Goal: Answer question/provide support: Share knowledge or assist other users

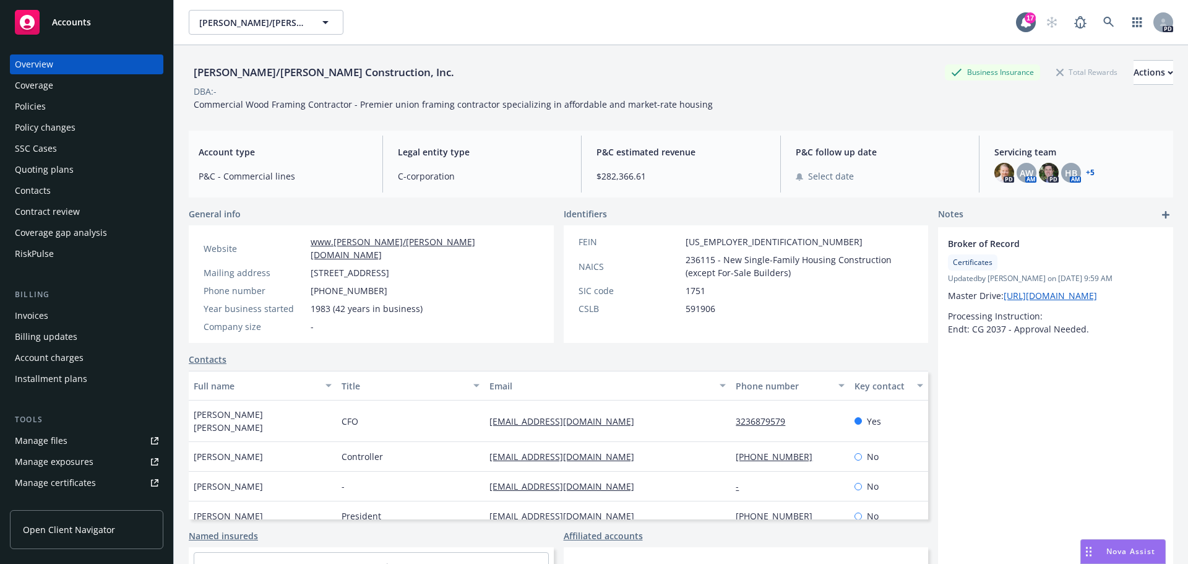
click at [1133, 551] on span "Nova Assist" at bounding box center [1130, 551] width 49 height 11
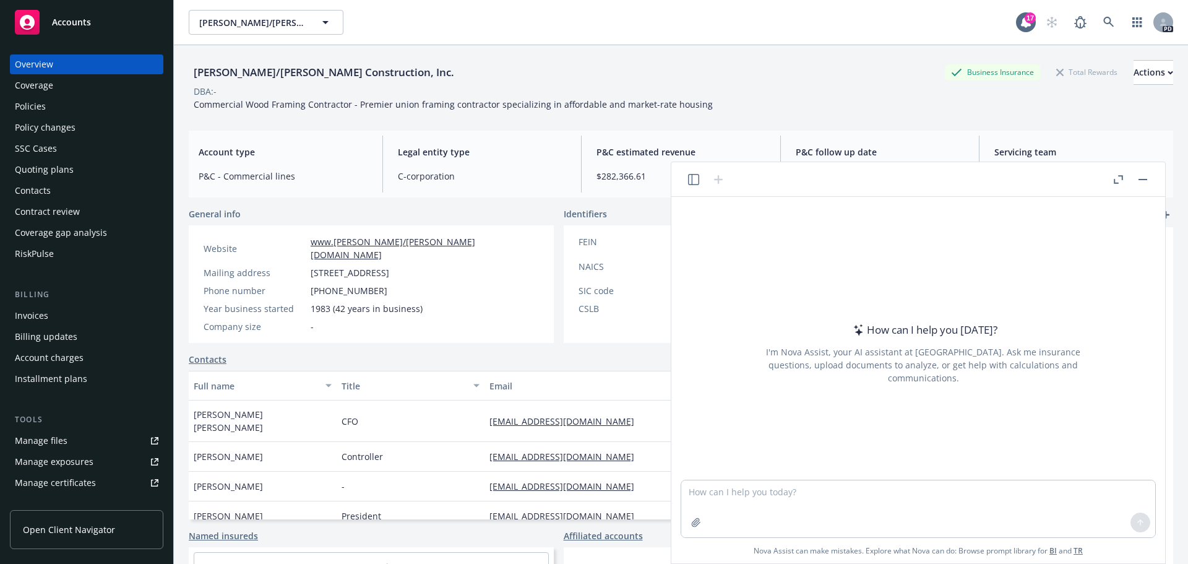
click at [1120, 176] on icon "button" at bounding box center [1120, 177] width 4 height 4
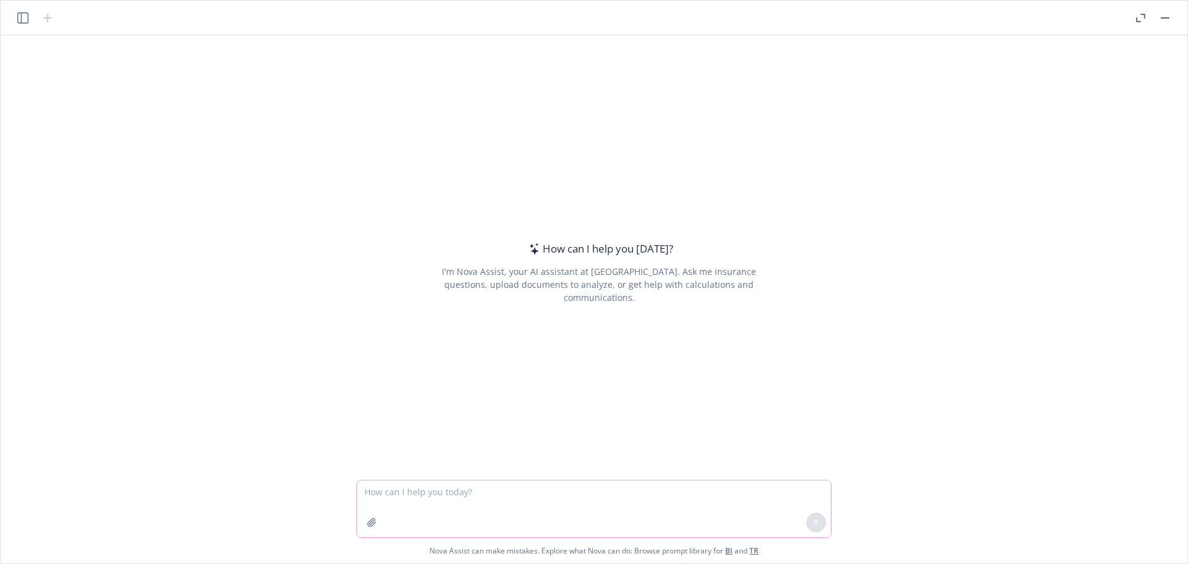
click at [450, 497] on textarea at bounding box center [594, 508] width 474 height 57
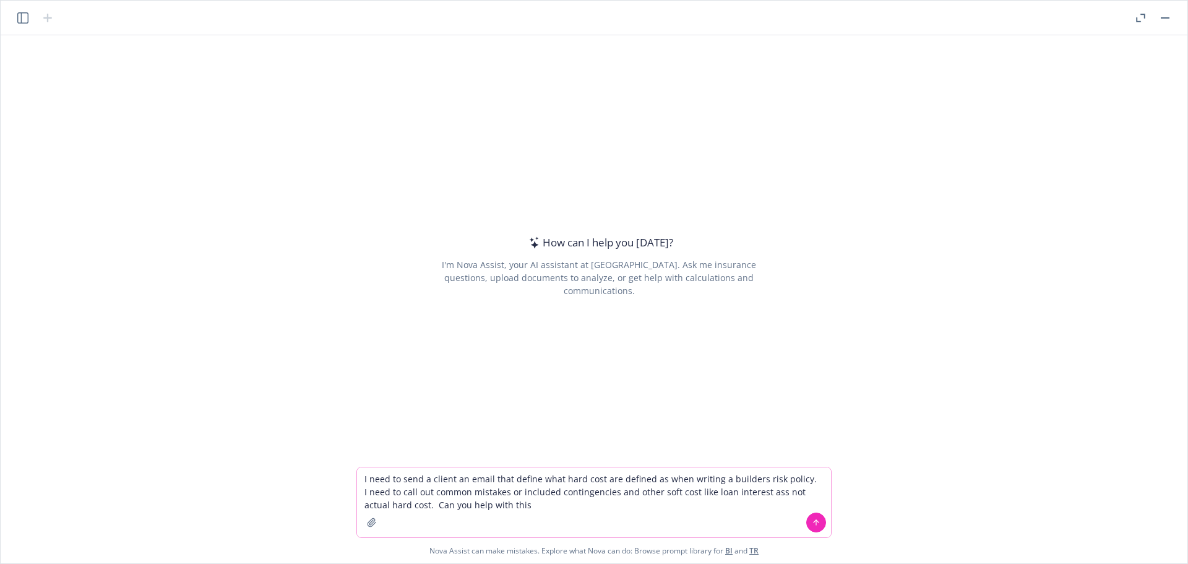
type textarea "I need to send a client an email that define what hard cost are defined as when…"
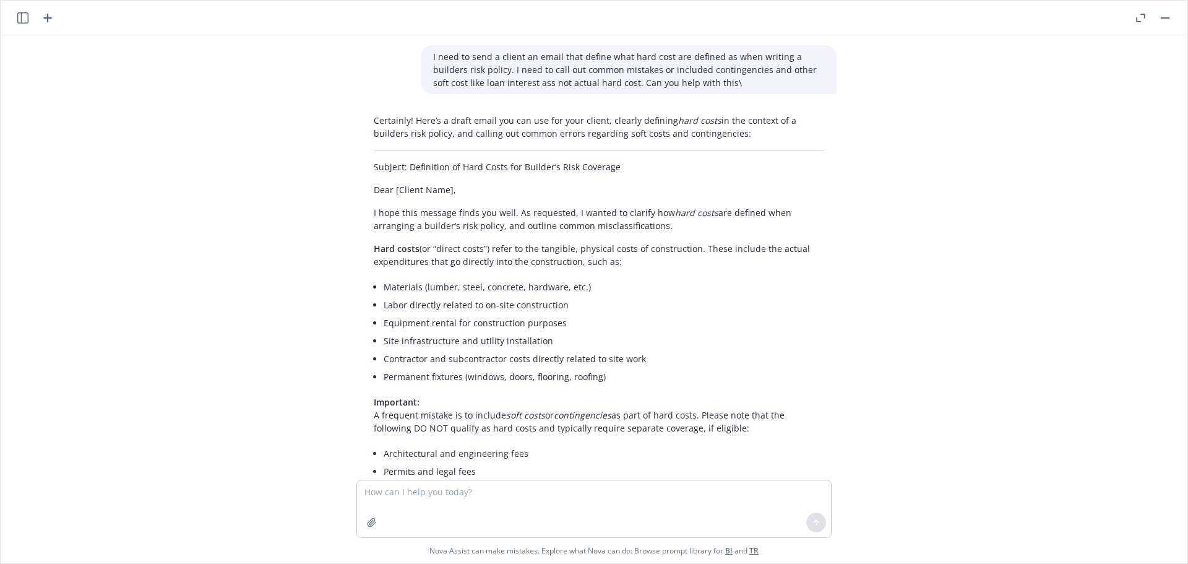
drag, startPoint x: 496, startPoint y: 354, endPoint x: 366, endPoint y: 216, distance: 189.5
click at [366, 216] on div "Certainly! Here’s a draft email you can use for your client, clearly defining h…" at bounding box center [598, 452] width 475 height 687
copy div "L ipsu dolo sitamet conse adi elit. Se doeiusmod, T incidi ut laboree dol magn …"
